Goal: Task Accomplishment & Management: Complete application form

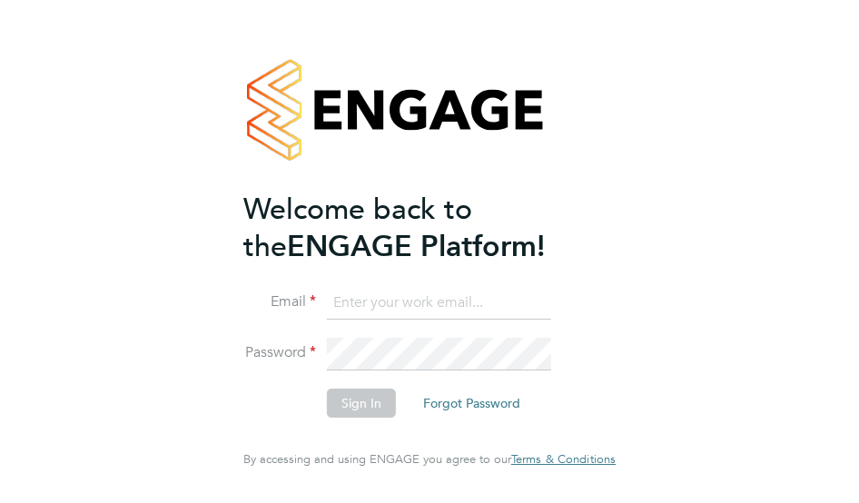
type input "[PERSON_NAME][EMAIL_ADDRESS][DOMAIN_NAME]"
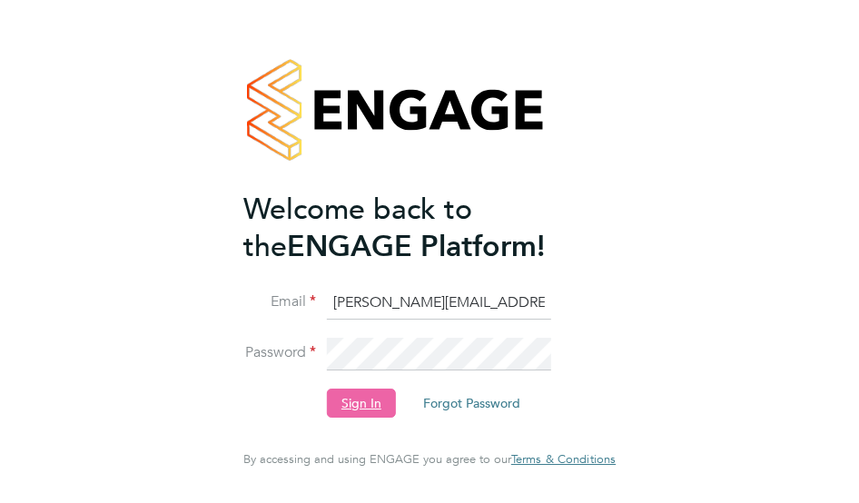
click at [384, 407] on button "Sign In" at bounding box center [361, 402] width 69 height 29
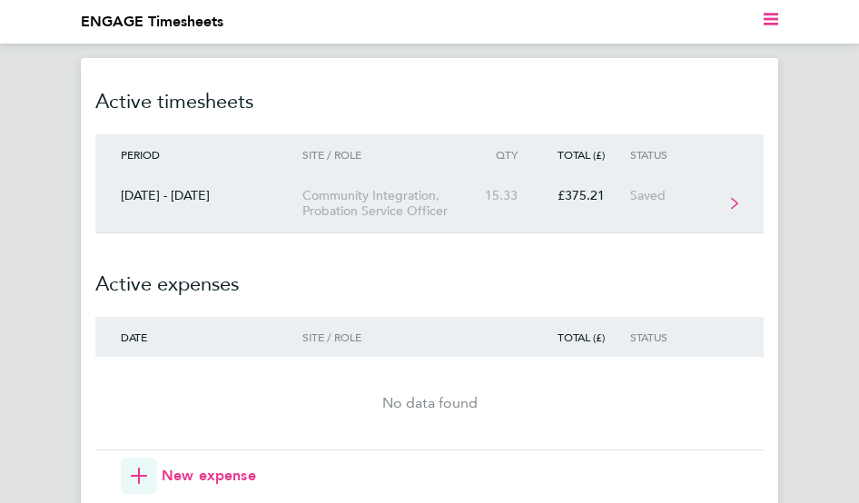
click at [642, 192] on div "Saved" at bounding box center [676, 195] width 93 height 15
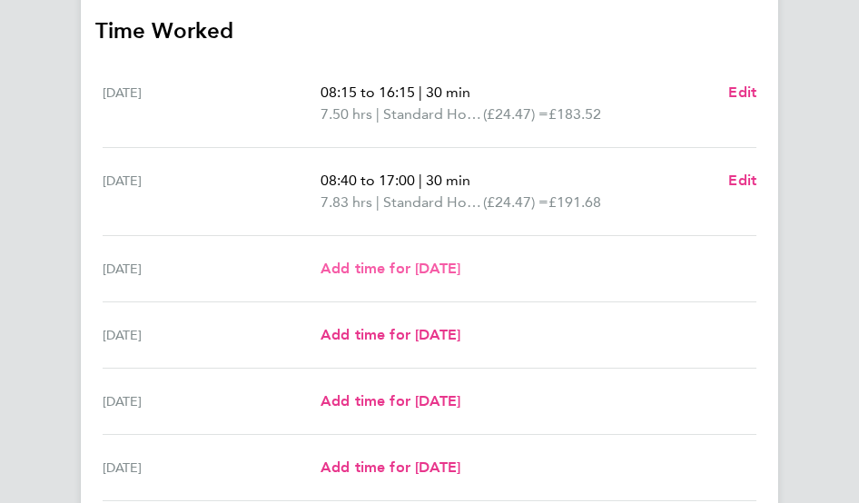
scroll to position [454, 0]
click at [400, 266] on span "Add time for [DATE]" at bounding box center [390, 267] width 140 height 17
select select "30"
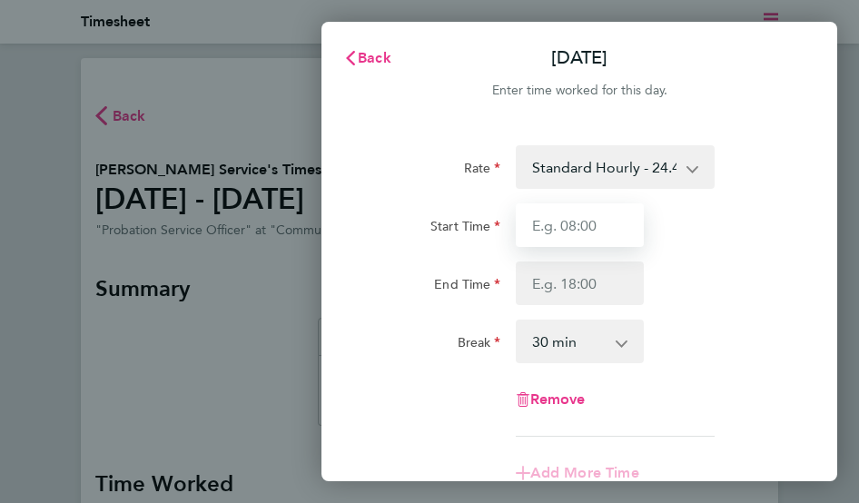
click at [615, 226] on input "Start Time" at bounding box center [580, 225] width 128 height 44
type input "08:30"
click at [735, 309] on div "Rate Standard Hourly - 24.47 Start Time 08:30 End Time Break 0 min 15 min 30 mi…" at bounding box center [579, 290] width 414 height 291
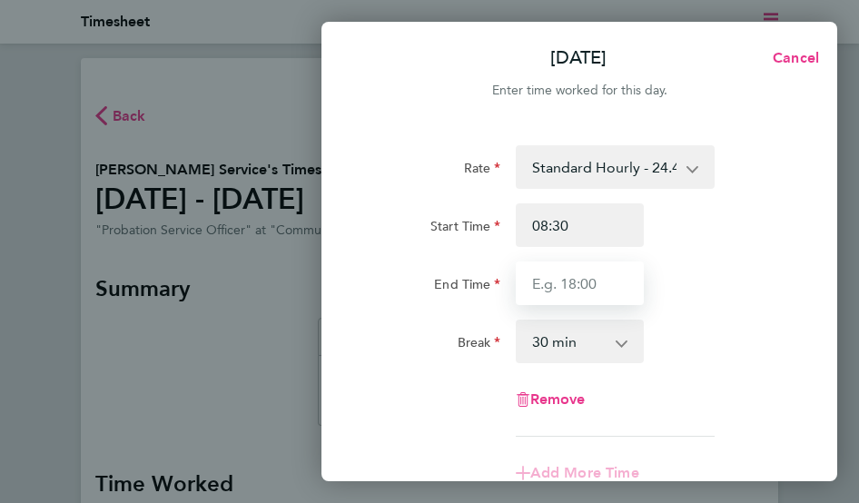
click at [612, 282] on input "End Time" at bounding box center [580, 283] width 128 height 44
type input "16:30"
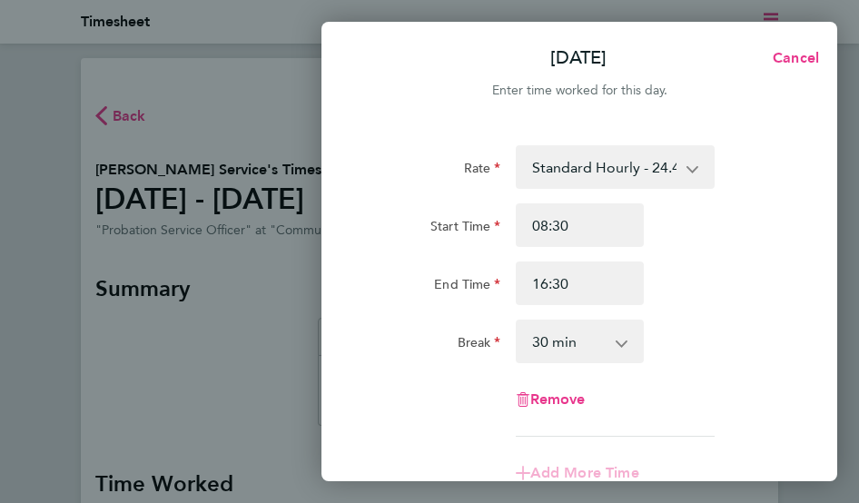
click at [758, 288] on div "End Time 16:30" at bounding box center [579, 283] width 428 height 44
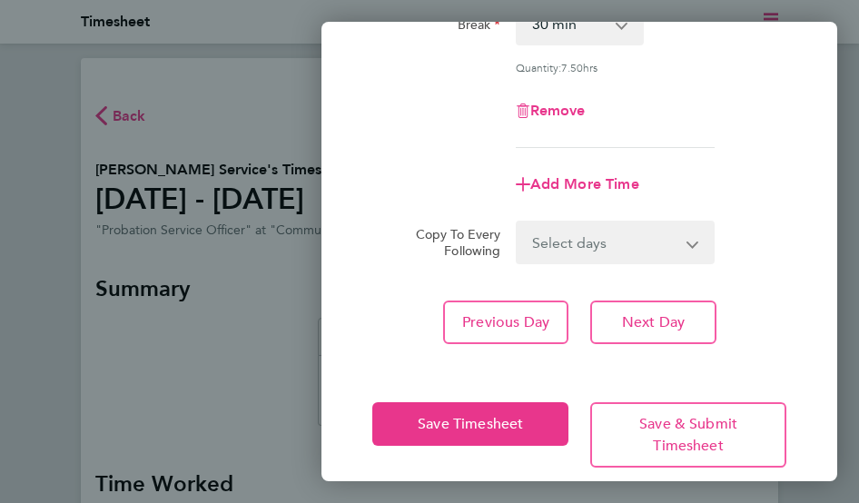
scroll to position [339, 0]
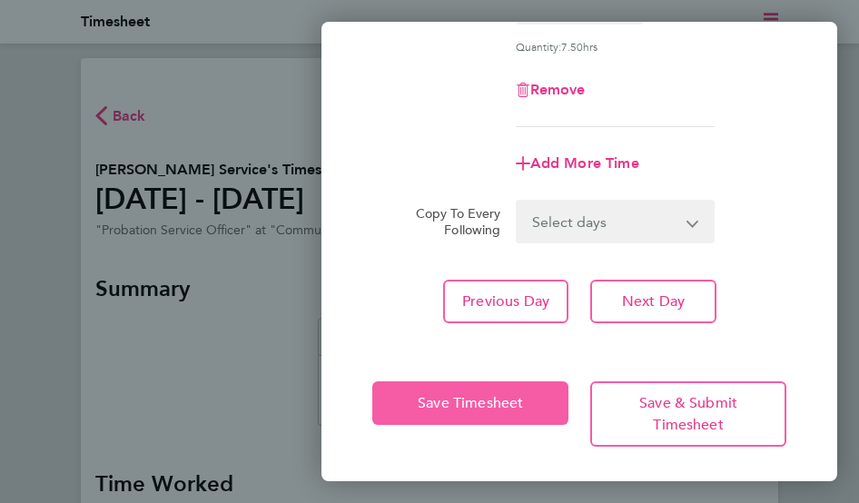
click at [421, 407] on span "Save Timesheet" at bounding box center [469, 403] width 105 height 18
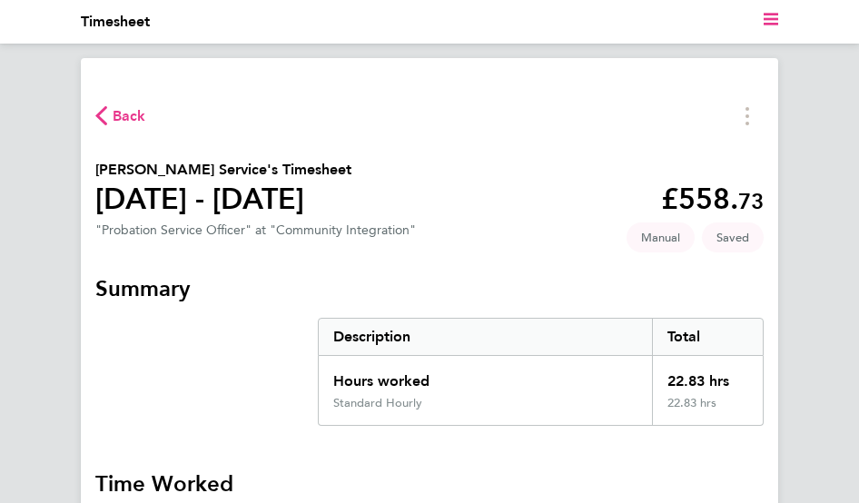
drag, startPoint x: 121, startPoint y: 117, endPoint x: 140, endPoint y: 116, distance: 19.1
click at [140, 116] on span "Back" at bounding box center [130, 116] width 34 height 22
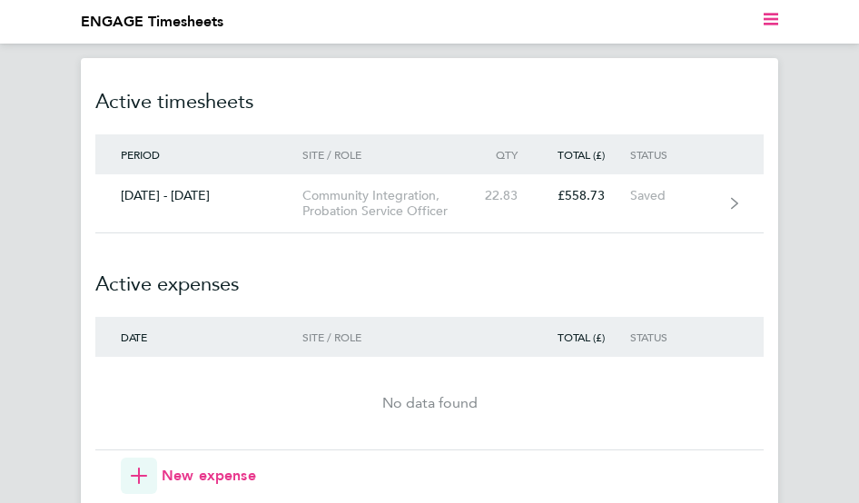
click at [762, 9] on ul "Current page: ENGAGE Timesheets" at bounding box center [429, 22] width 697 height 44
click at [778, 25] on nav "Current page: ENGAGE Timesheets" at bounding box center [429, 22] width 859 height 44
click at [775, 25] on polygon "Main navigation" at bounding box center [770, 24] width 15 height 3
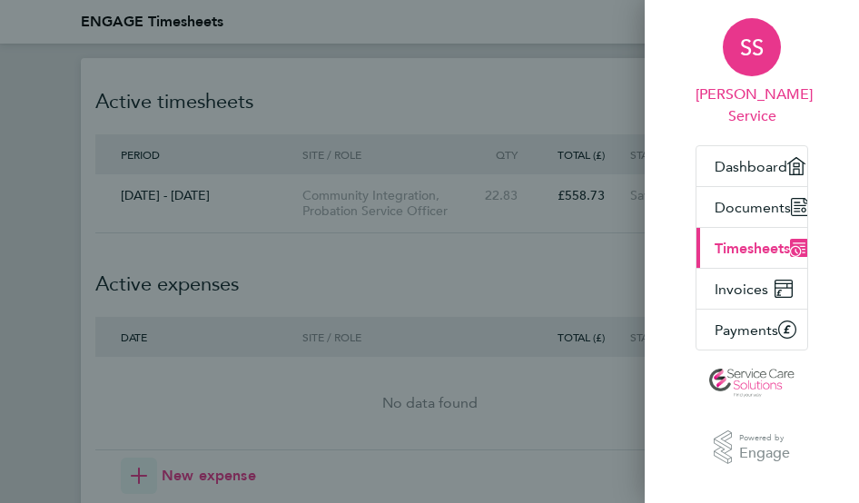
click at [746, 61] on div "SS" at bounding box center [751, 47] width 58 height 58
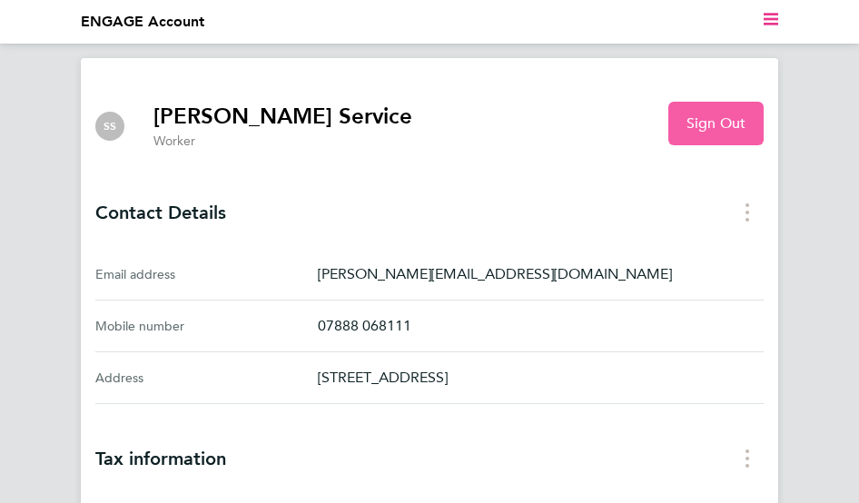
click at [708, 133] on button "Sign Out" at bounding box center [715, 124] width 95 height 44
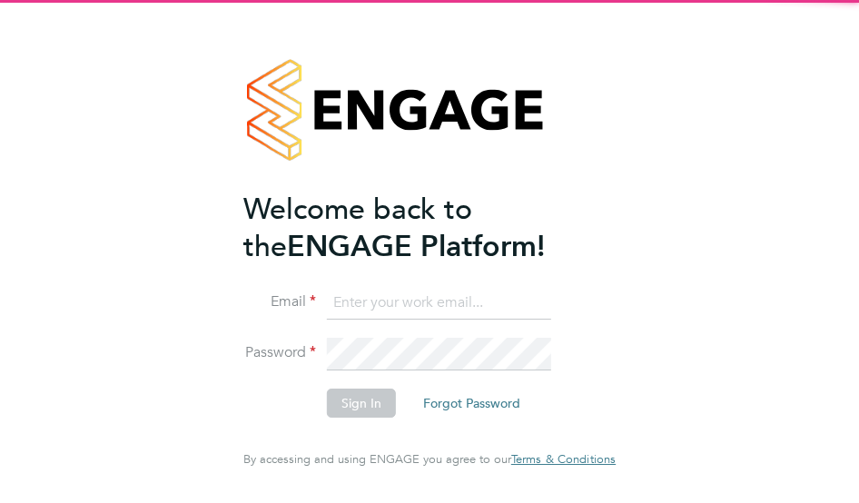
type input "[PERSON_NAME][EMAIL_ADDRESS][DOMAIN_NAME]"
